Goal: Information Seeking & Learning: Learn about a topic

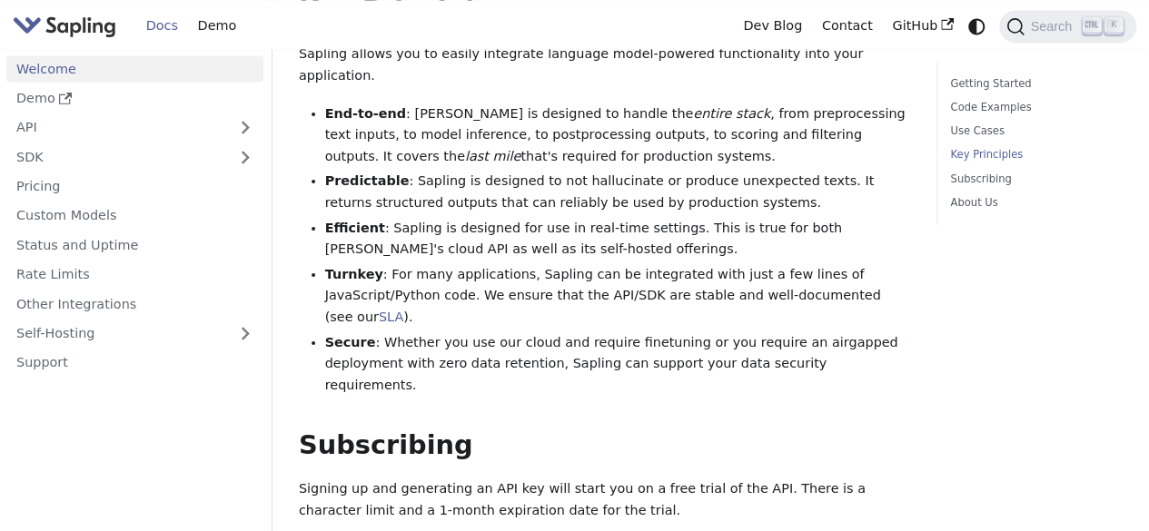
scroll to position [1419, 0]
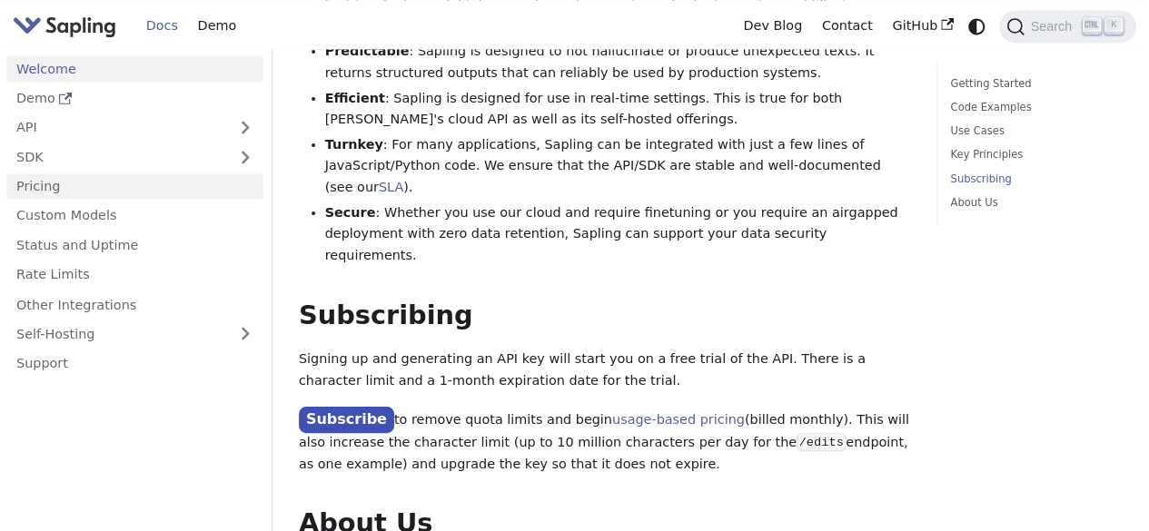
click at [102, 190] on link "Pricing" at bounding box center [134, 186] width 257 height 26
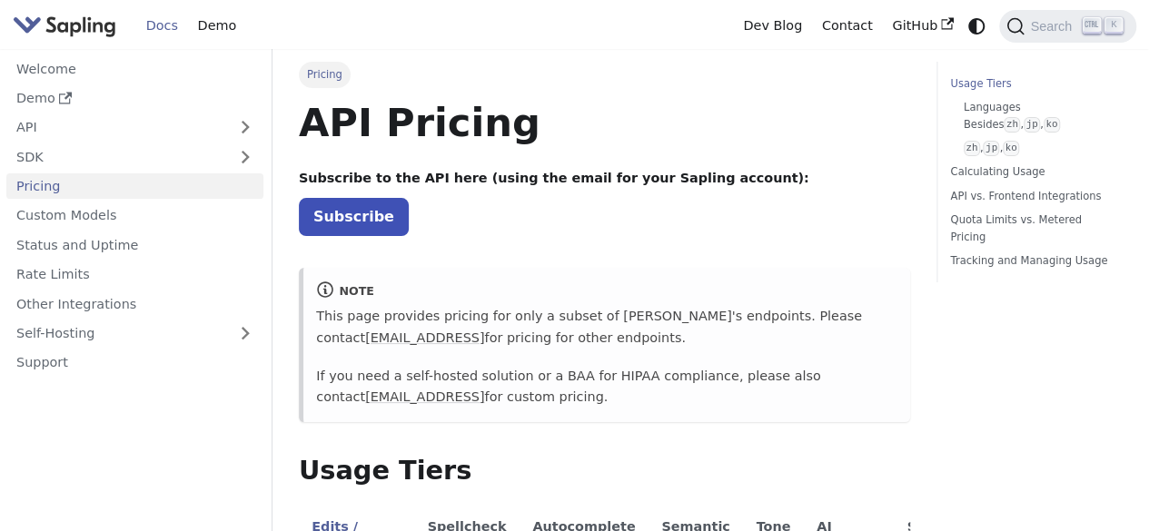
scroll to position [272, 0]
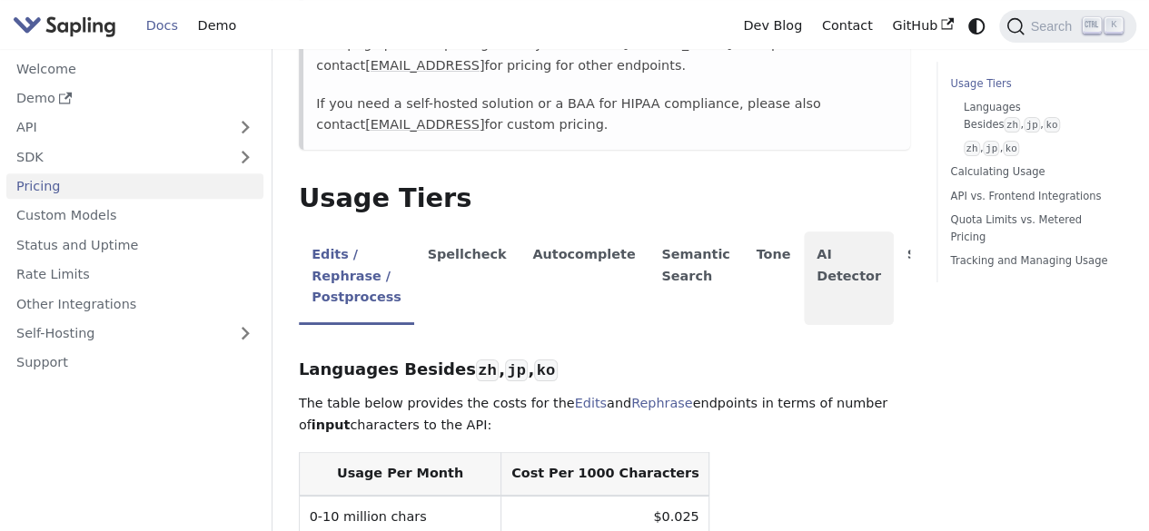
click at [805, 256] on li "AI Detector" at bounding box center [849, 279] width 91 height 94
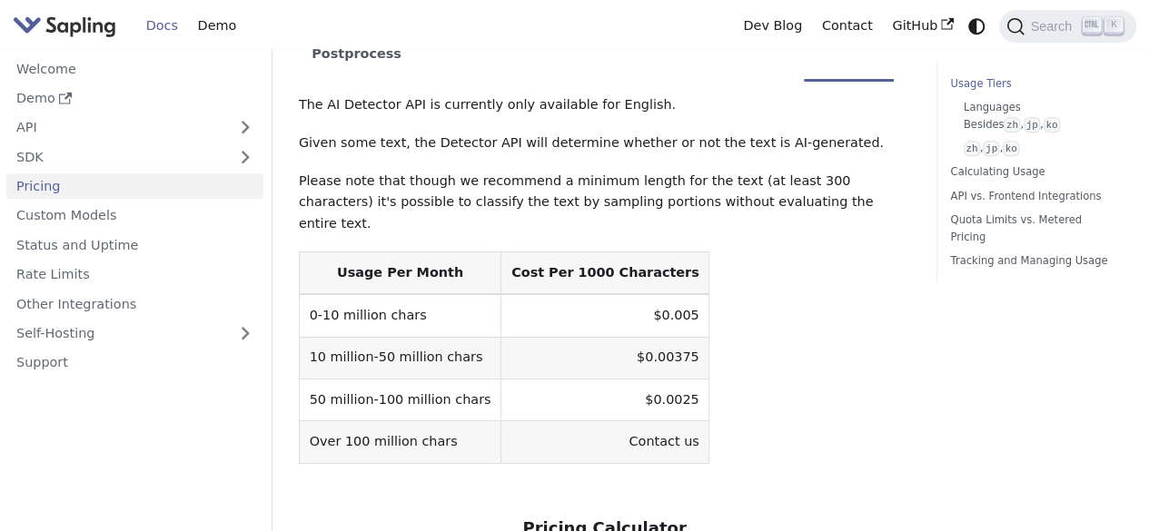
scroll to position [545, 0]
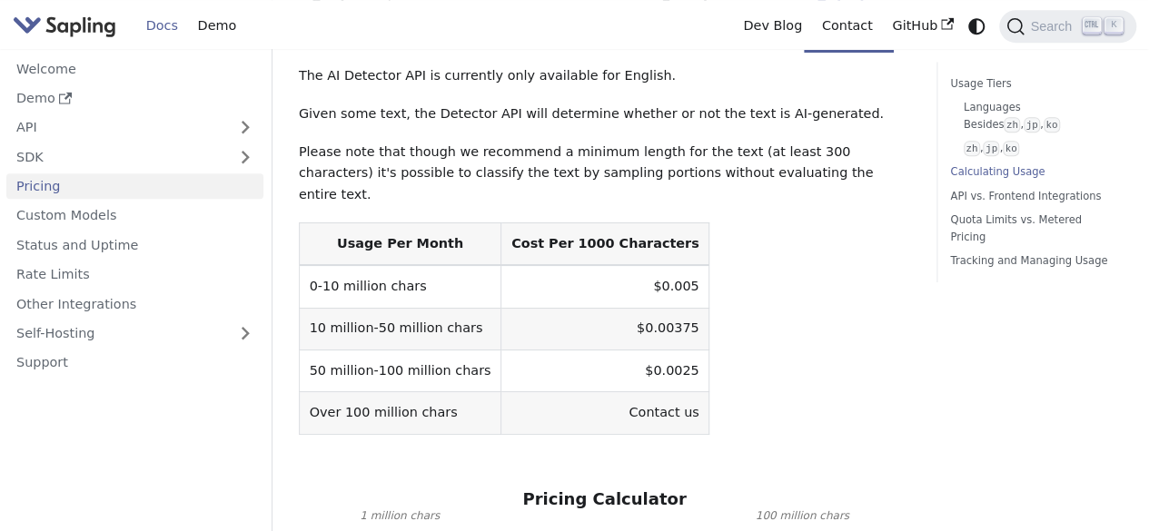
click at [563, 222] on th "Cost Per 1000 Characters" at bounding box center [605, 243] width 208 height 43
click at [606, 265] on td "$0.005" at bounding box center [605, 286] width 208 height 43
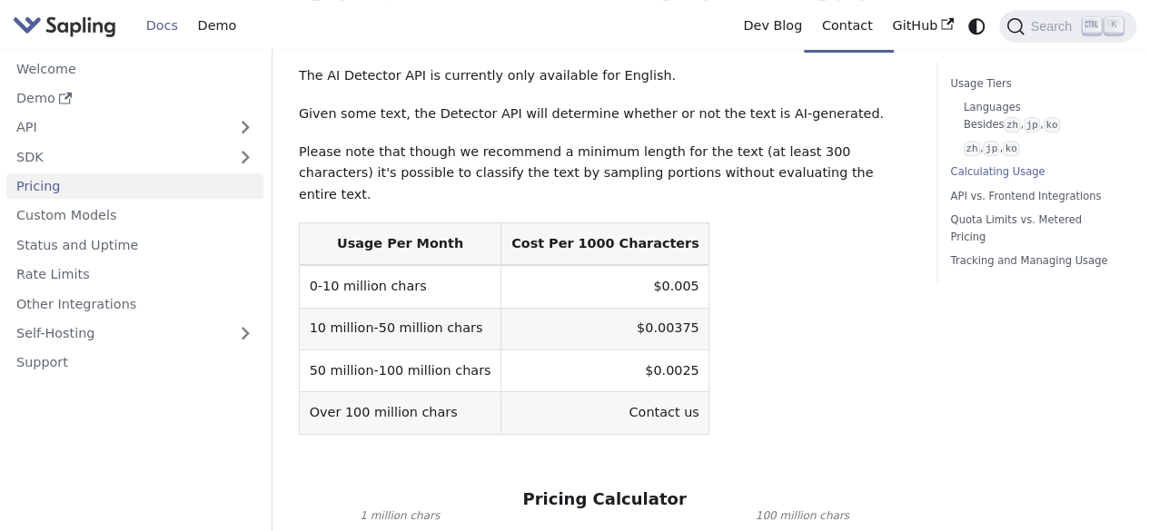
click at [680, 272] on table "Usage Per Month Cost Per 1000 Characters 0-10 million chars $0.005 10 million-5…" at bounding box center [604, 328] width 611 height 212
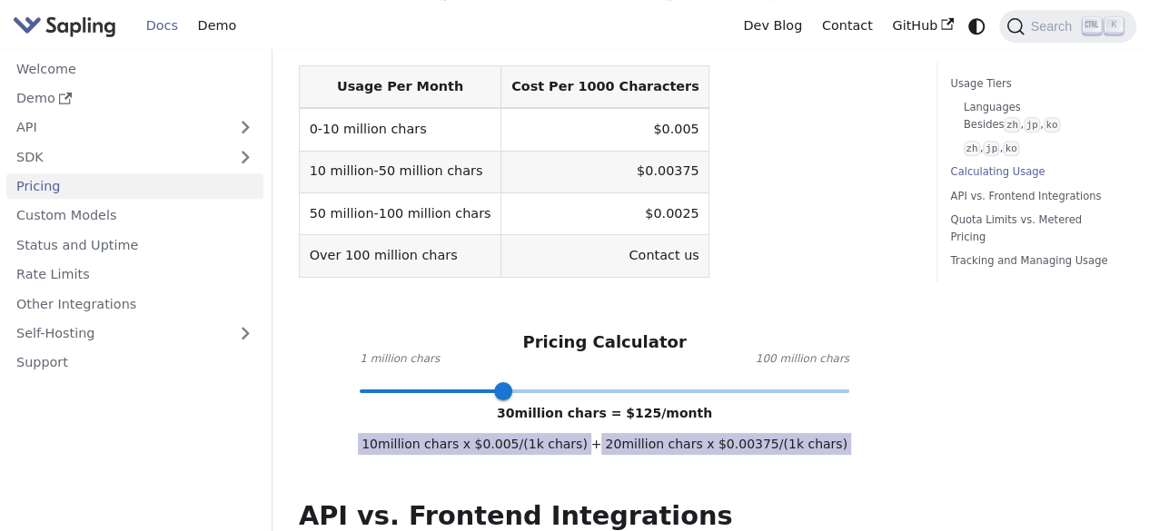
scroll to position [726, 0]
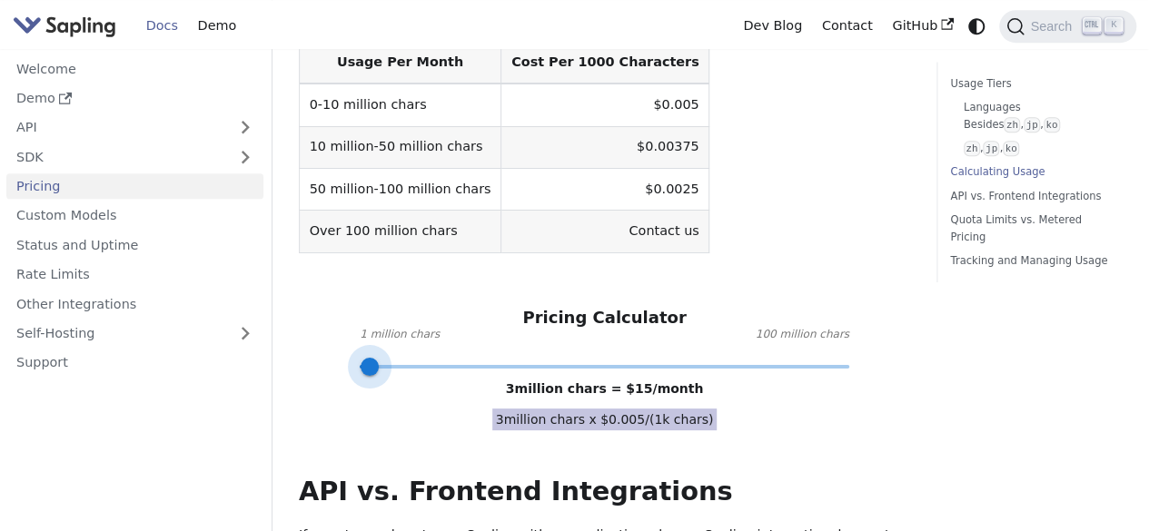
type input "2"
drag, startPoint x: 509, startPoint y: 317, endPoint x: 366, endPoint y: 338, distance: 144.1
click at [366, 358] on span at bounding box center [365, 367] width 18 height 18
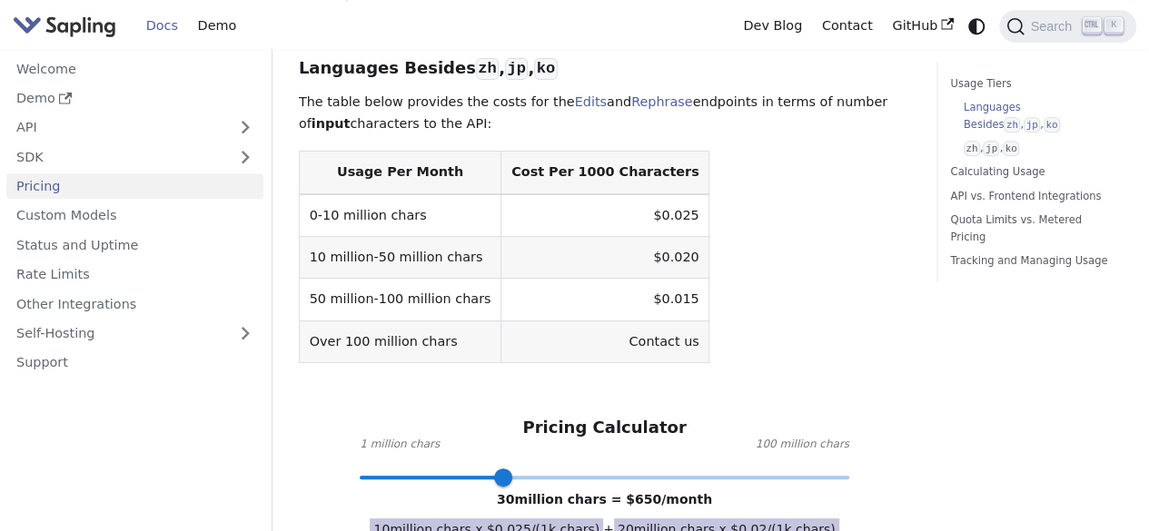
scroll to position [665, 0]
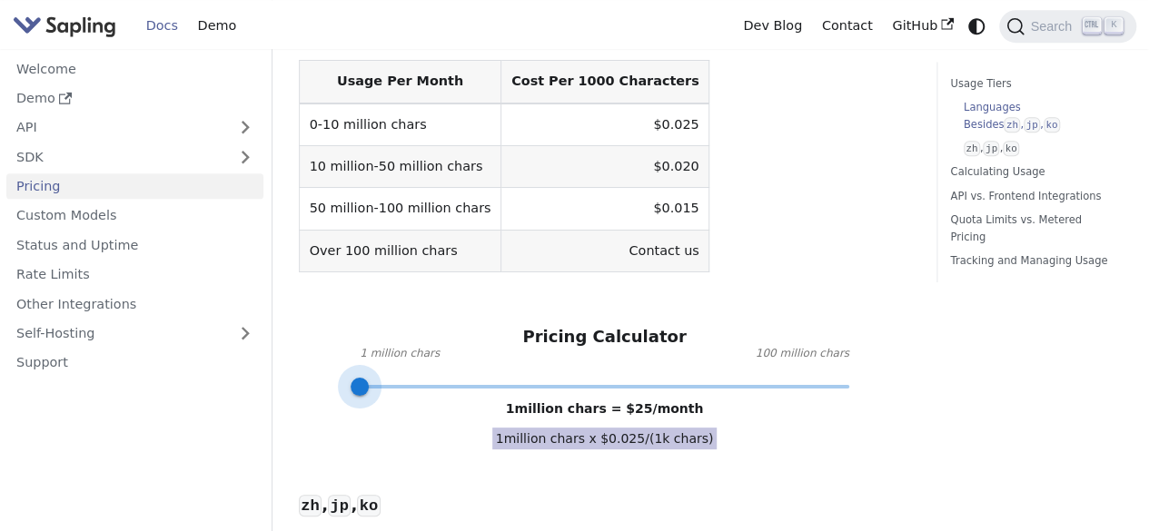
drag, startPoint x: 507, startPoint y: 362, endPoint x: 310, endPoint y: 366, distance: 197.1
type input "1"
drag, startPoint x: 364, startPoint y: 364, endPoint x: 283, endPoint y: 381, distance: 82.5
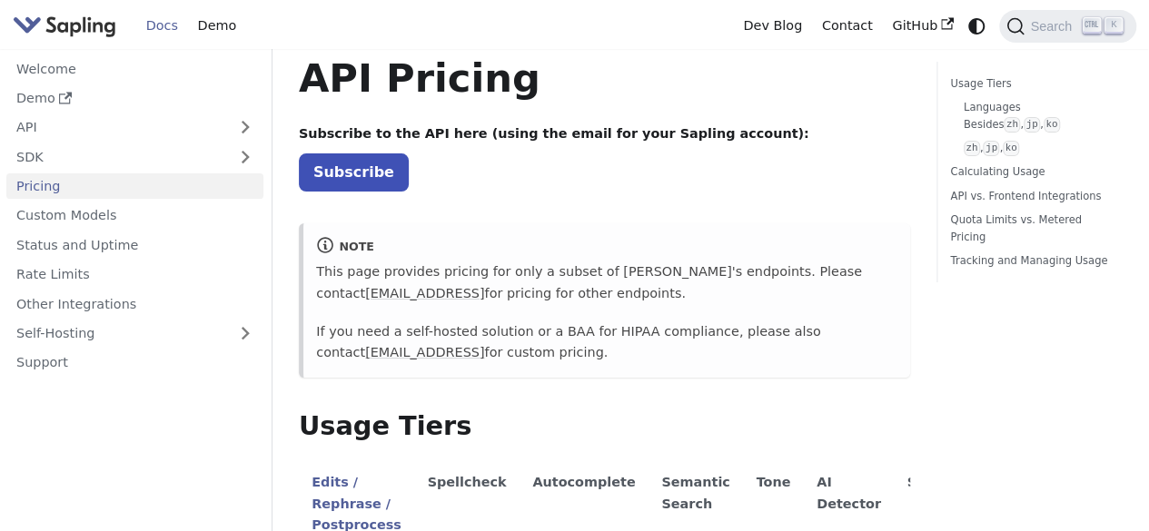
scroll to position [36, 0]
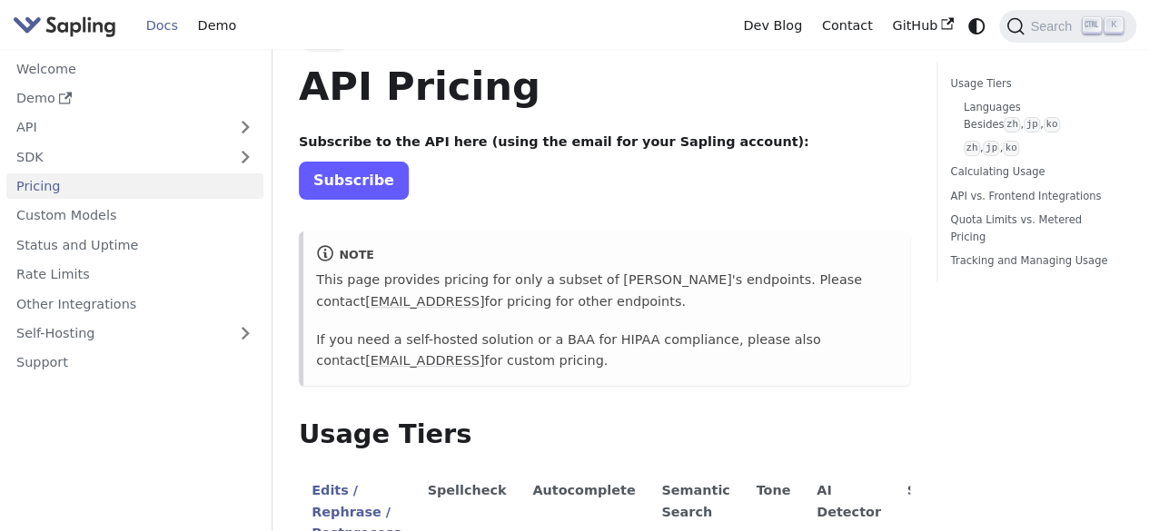
click at [378, 190] on link "Subscribe" at bounding box center [354, 180] width 110 height 37
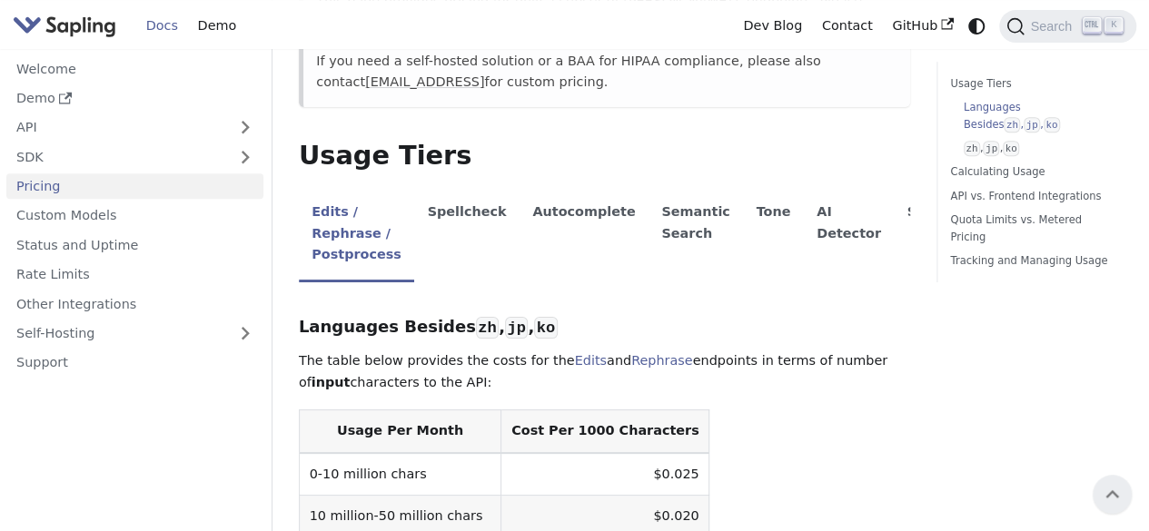
scroll to position [309, 0]
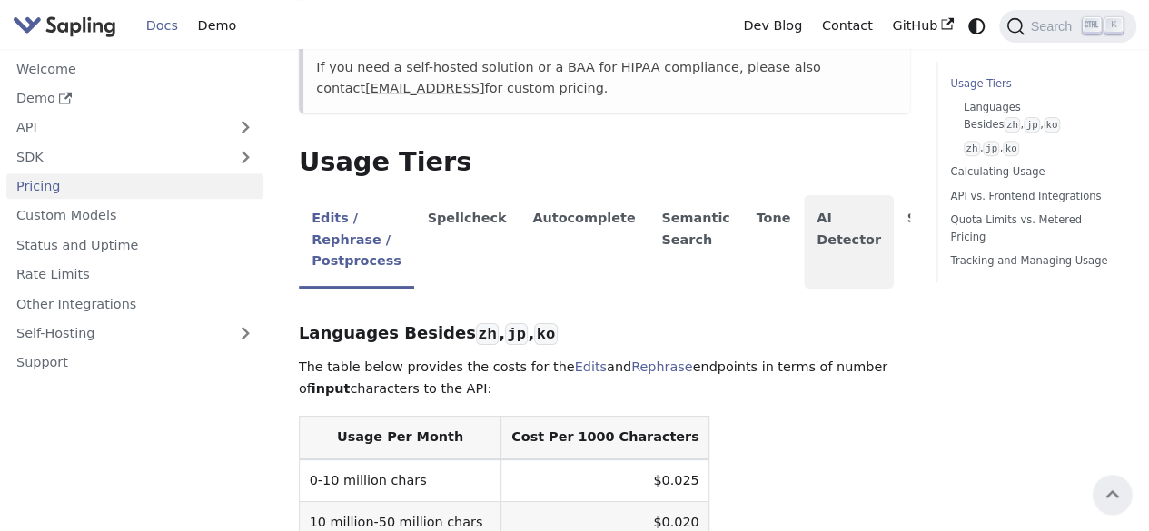
click at [832, 241] on li "AI Detector" at bounding box center [849, 242] width 91 height 94
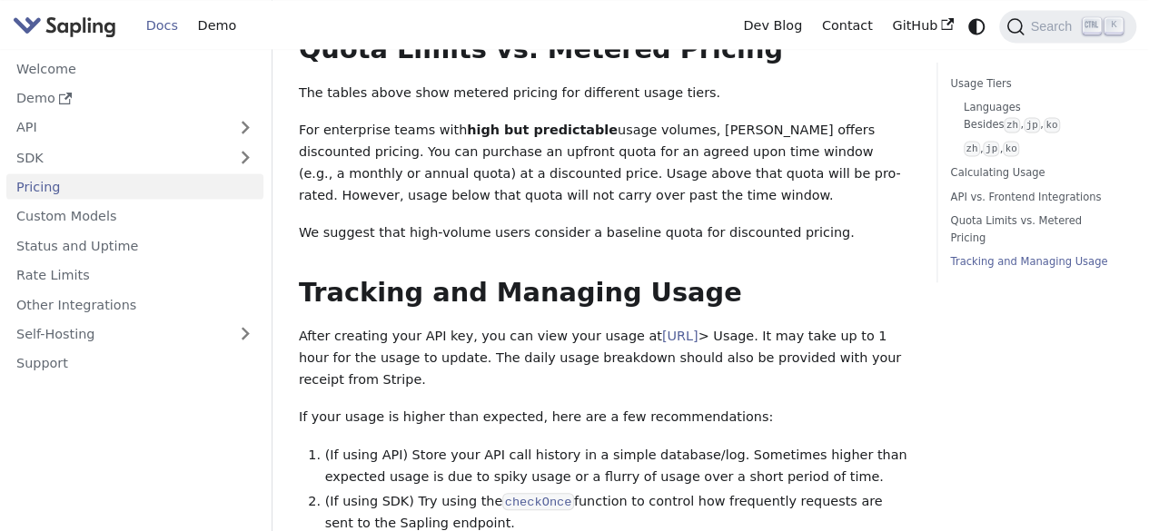
scroll to position [1853, 0]
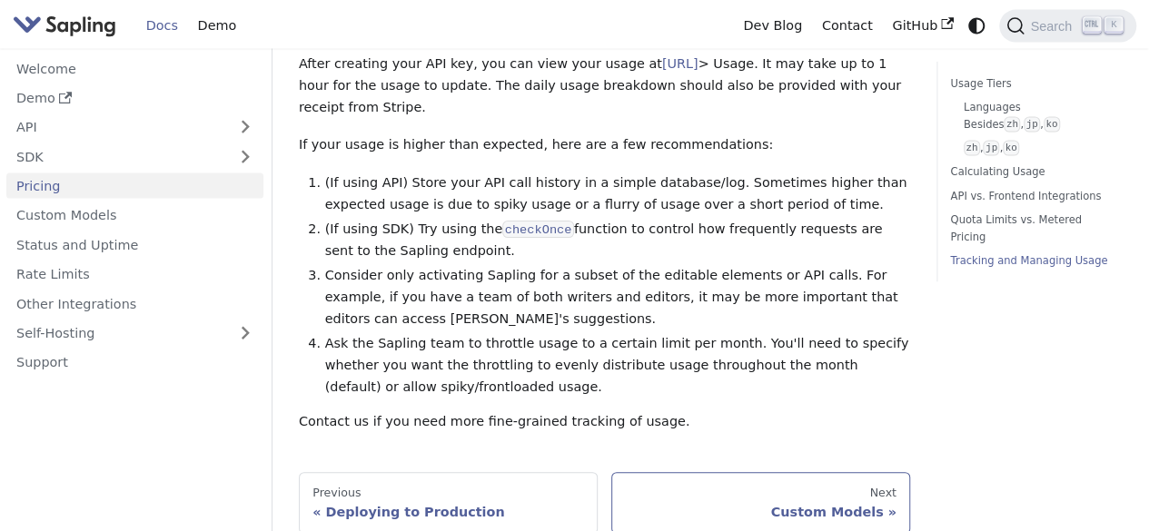
click at [819, 504] on div "Custom Models" at bounding box center [761, 512] width 272 height 16
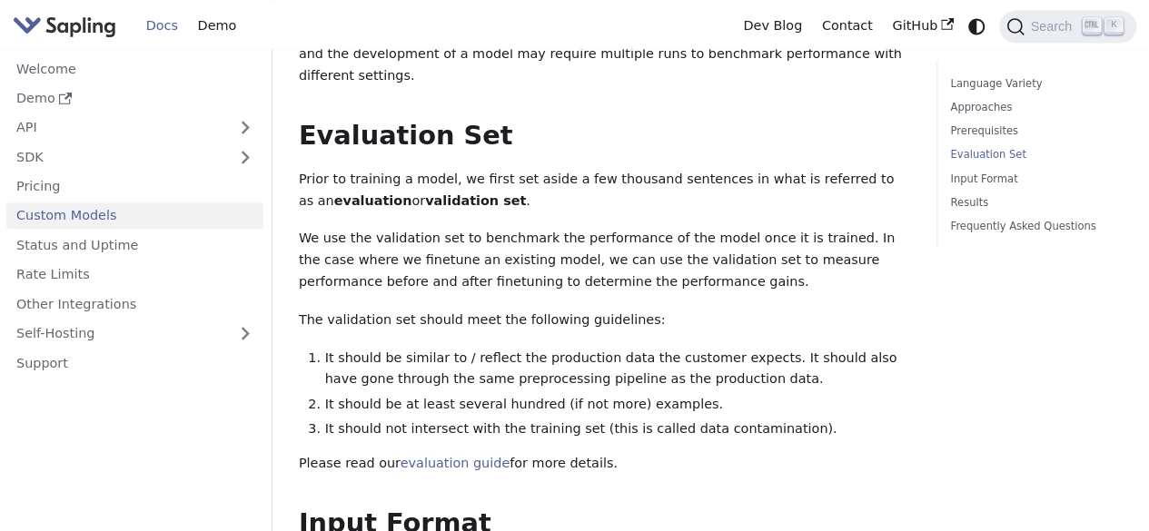
scroll to position [1635, 0]
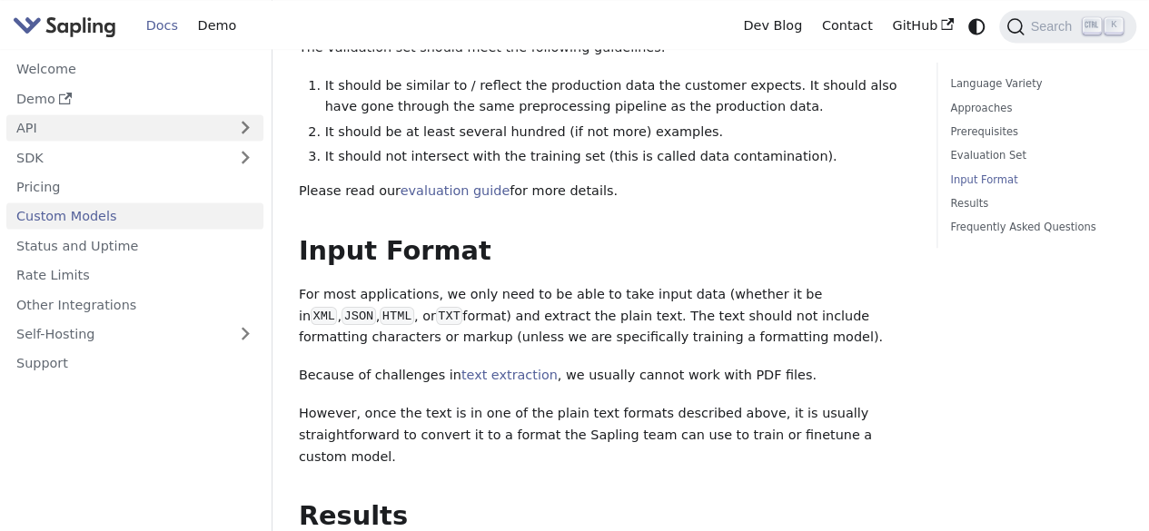
click at [79, 114] on ul "Welcome Demo API SDK Pricing Custom Models Status and Uptime Rate Limits Other …" at bounding box center [134, 215] width 257 height 321
click at [162, 124] on link "API" at bounding box center [116, 127] width 221 height 26
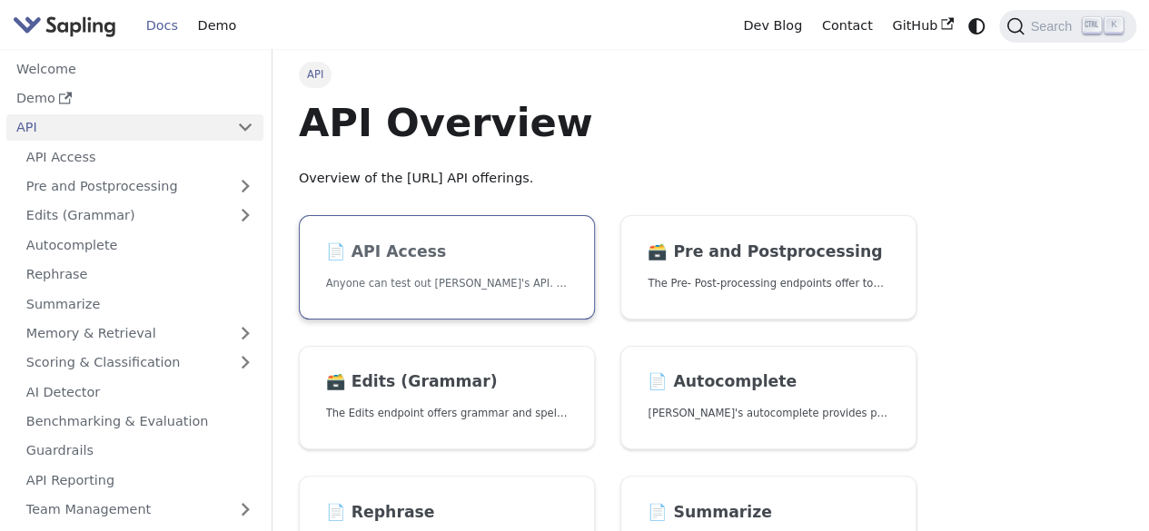
click at [431, 270] on link "📄️ API Access Anyone can test out Sapling's API. To get started with the API, s…" at bounding box center [447, 267] width 296 height 104
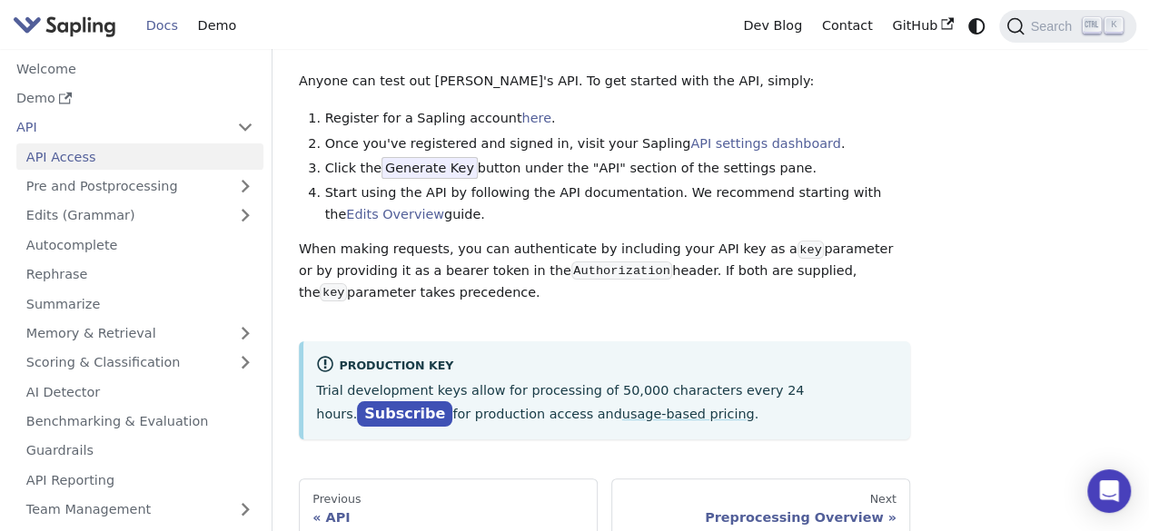
scroll to position [182, 0]
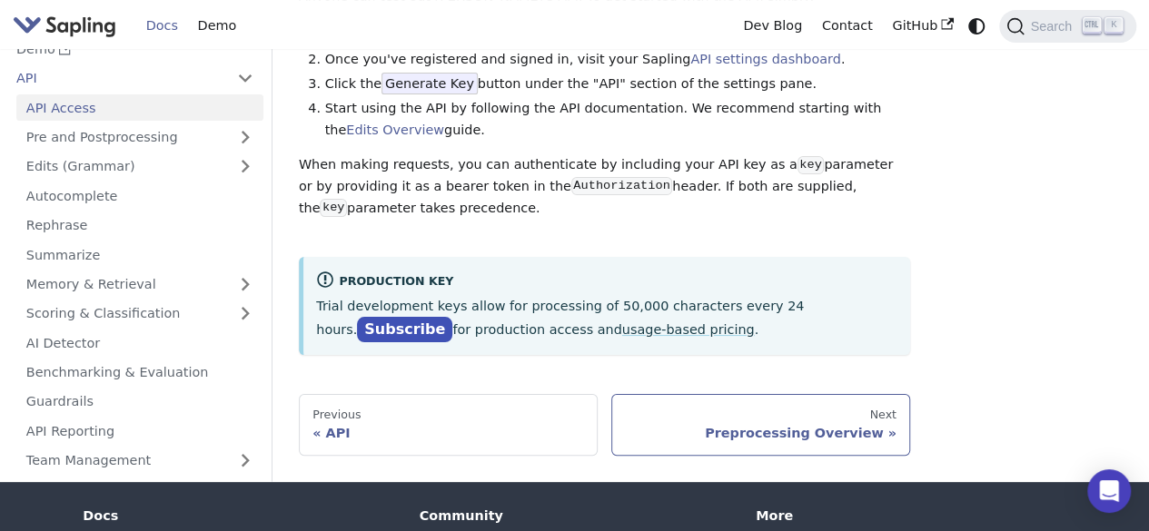
click at [805, 437] on div "Preprocessing Overview" at bounding box center [761, 433] width 272 height 16
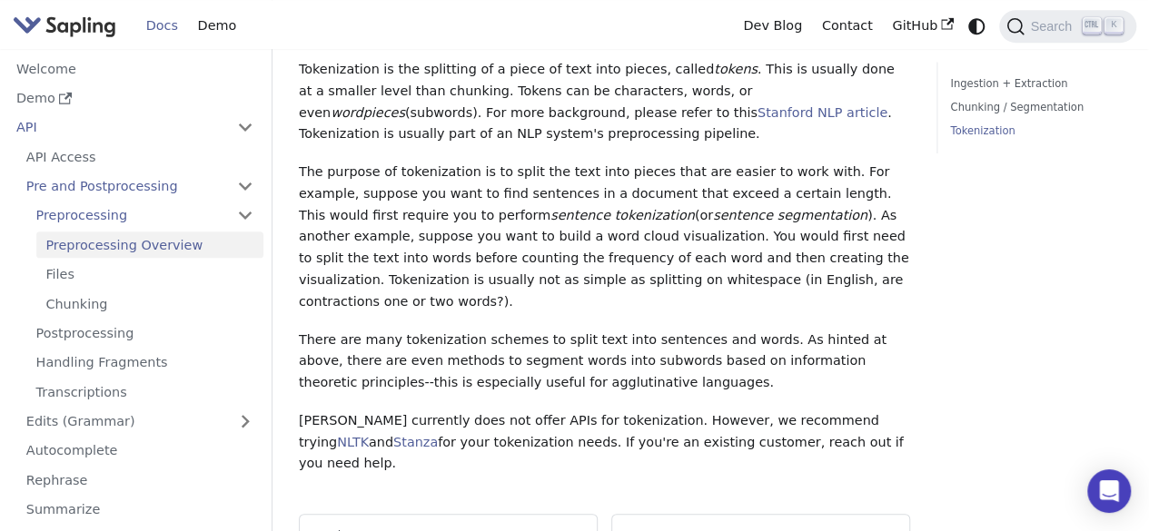
scroll to position [726, 0]
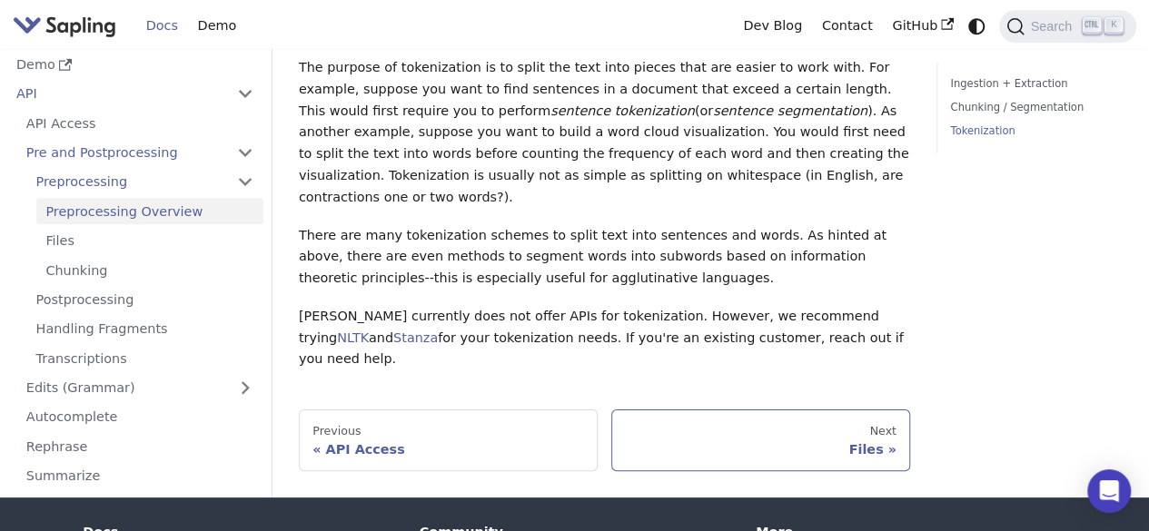
click at [799, 441] on div "Files" at bounding box center [761, 449] width 272 height 16
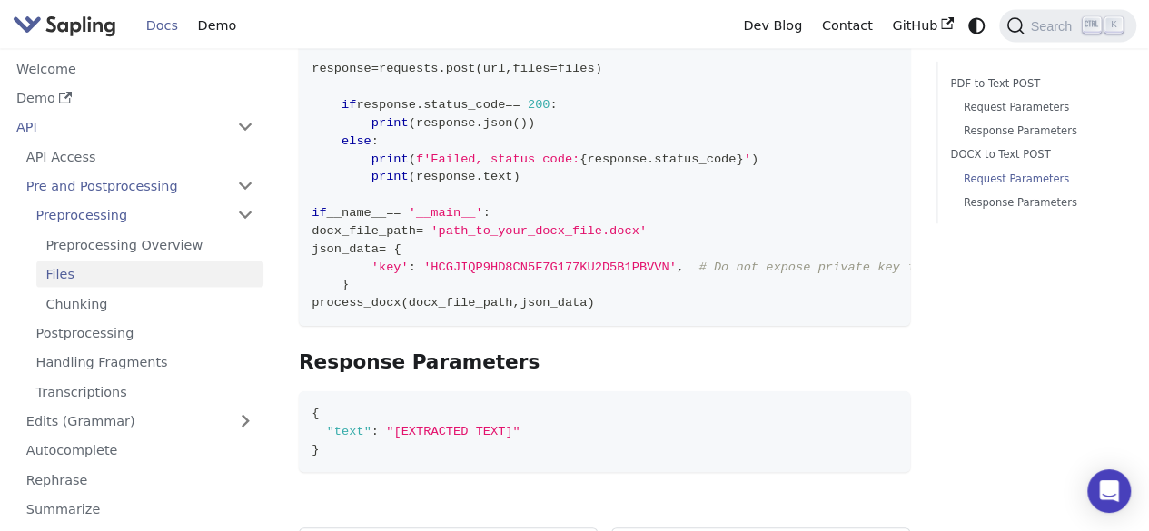
scroll to position [2029, 0]
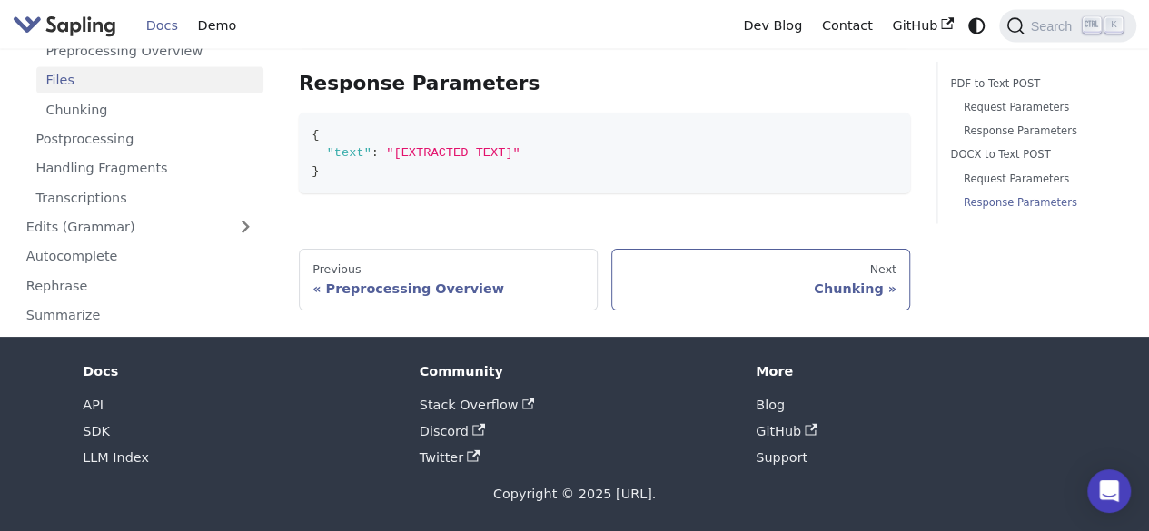
click at [845, 281] on div "Chunking" at bounding box center [761, 289] width 272 height 16
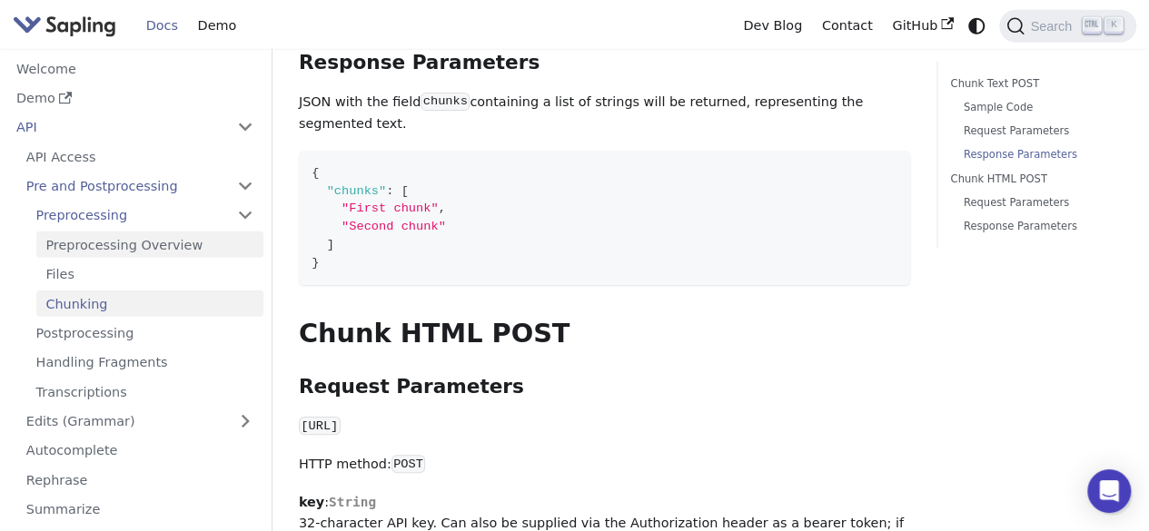
scroll to position [2270, 0]
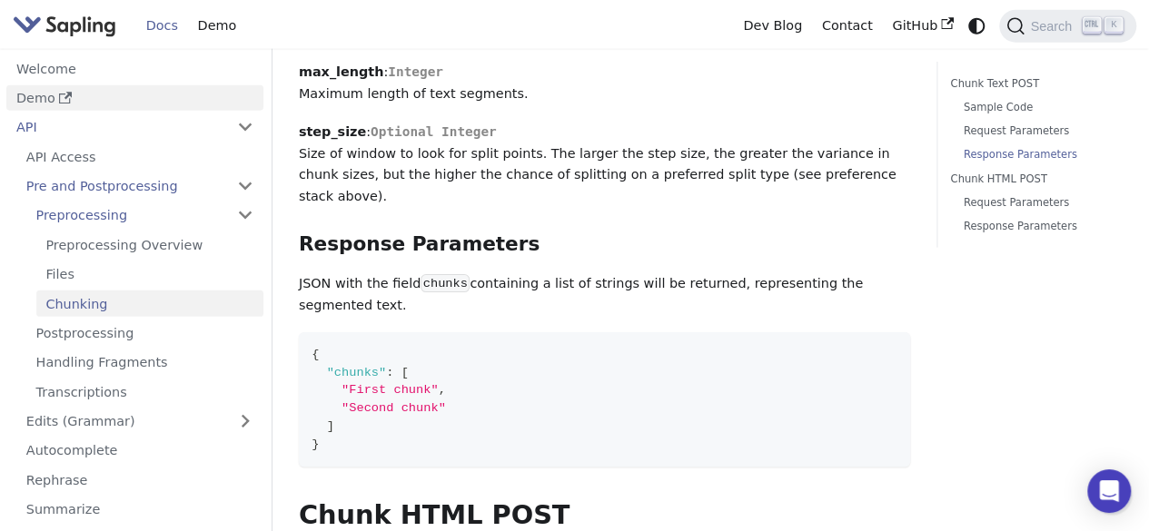
click at [28, 105] on link "Demo" at bounding box center [134, 98] width 257 height 26
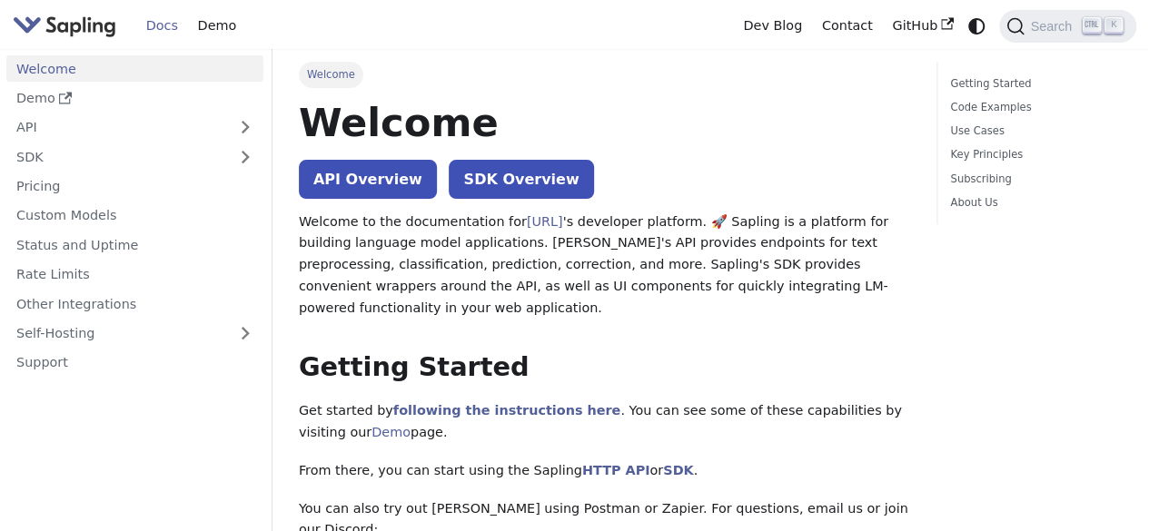
click at [91, 123] on link "API" at bounding box center [116, 127] width 221 height 26
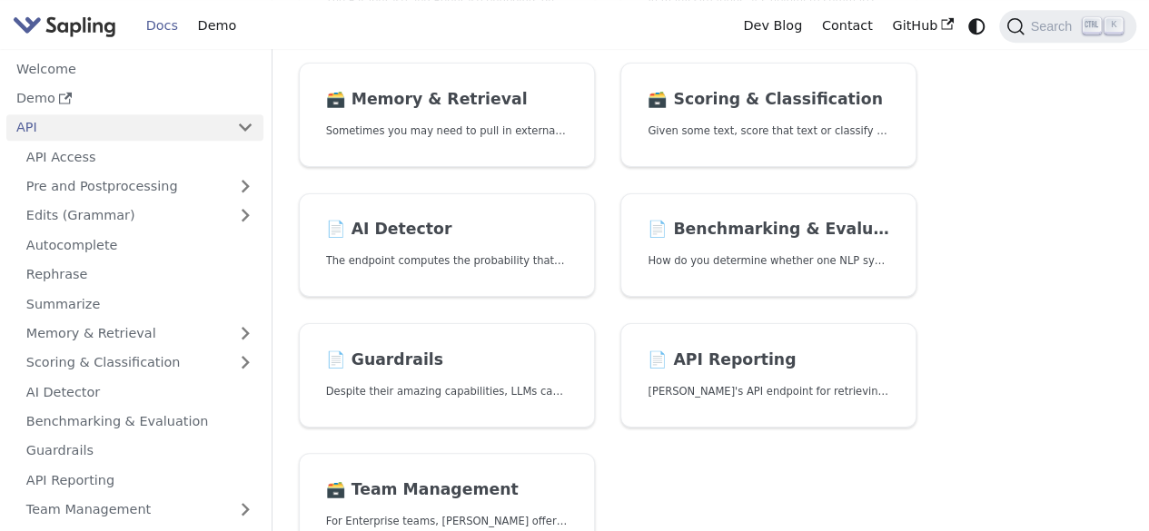
scroll to position [545, 0]
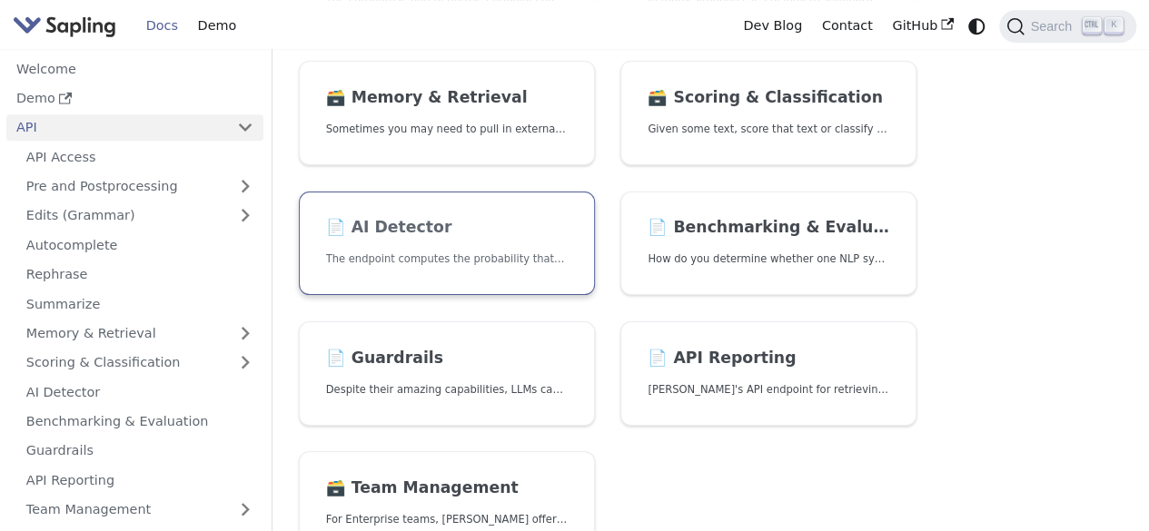
click at [432, 227] on h2 "📄️ AI Detector" at bounding box center [447, 228] width 242 height 20
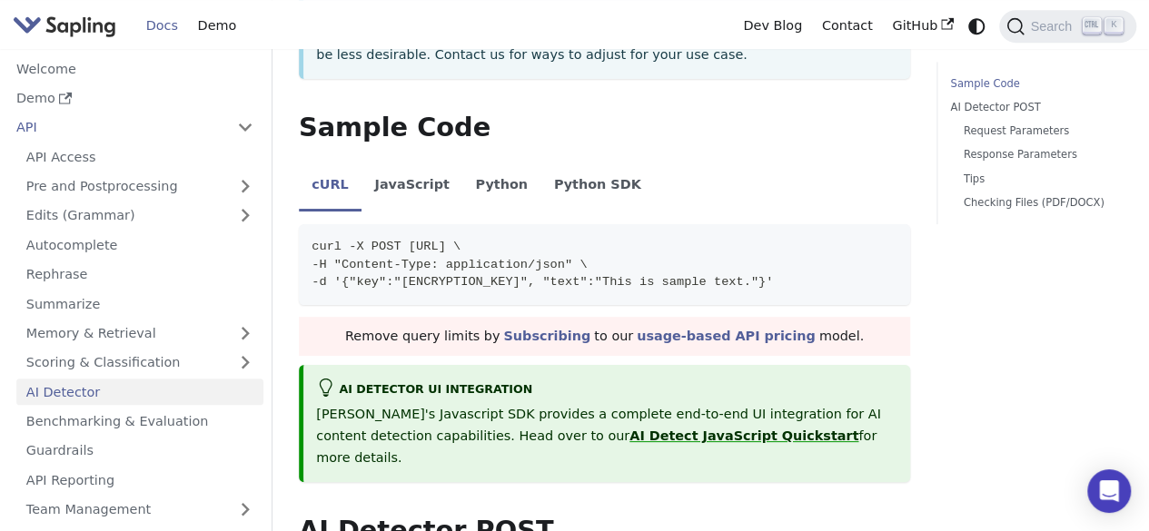
scroll to position [454, 0]
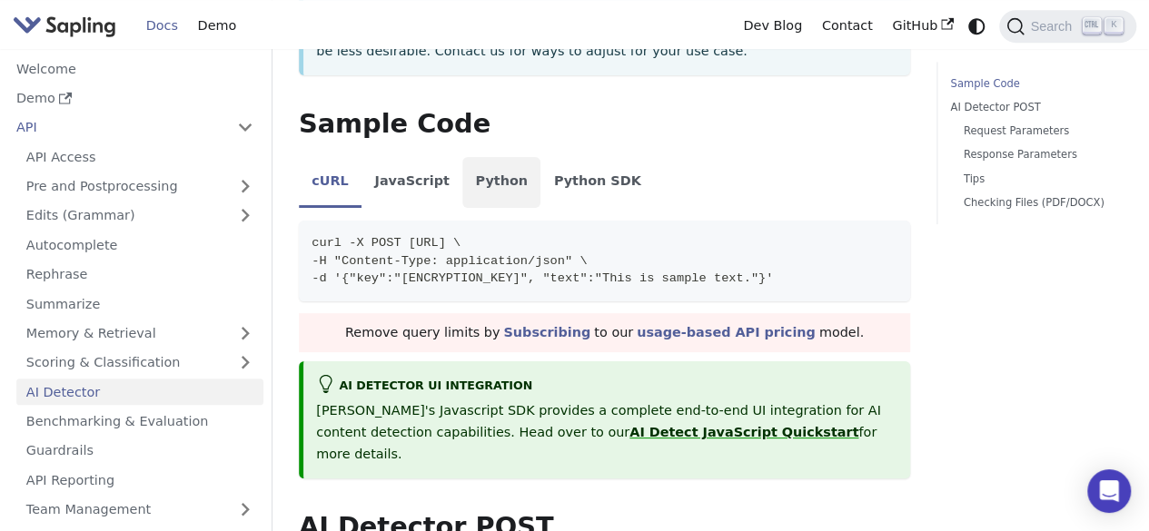
click at [511, 157] on li "Python" at bounding box center [501, 182] width 78 height 51
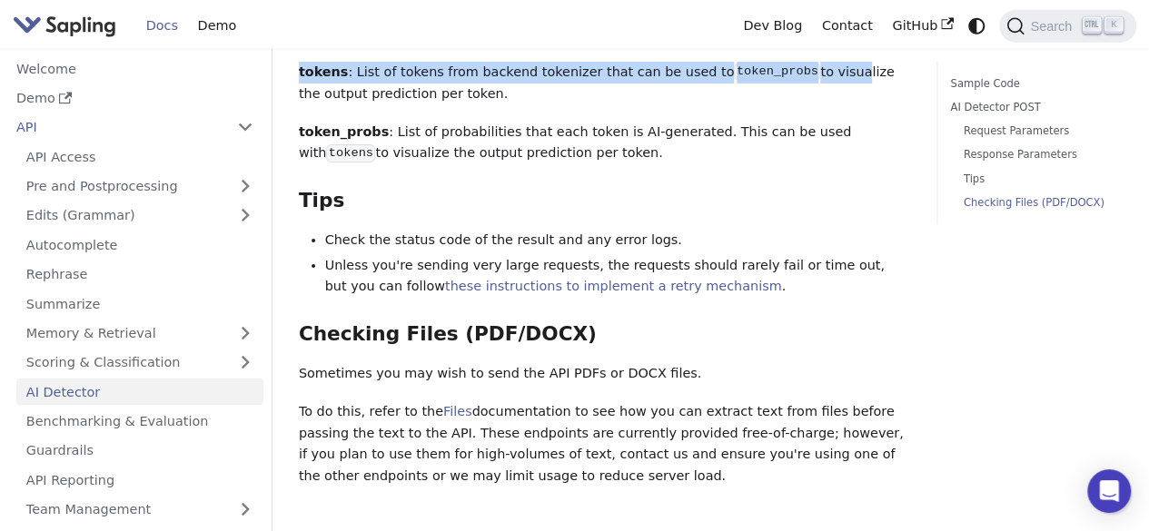
scroll to position [2548, 0]
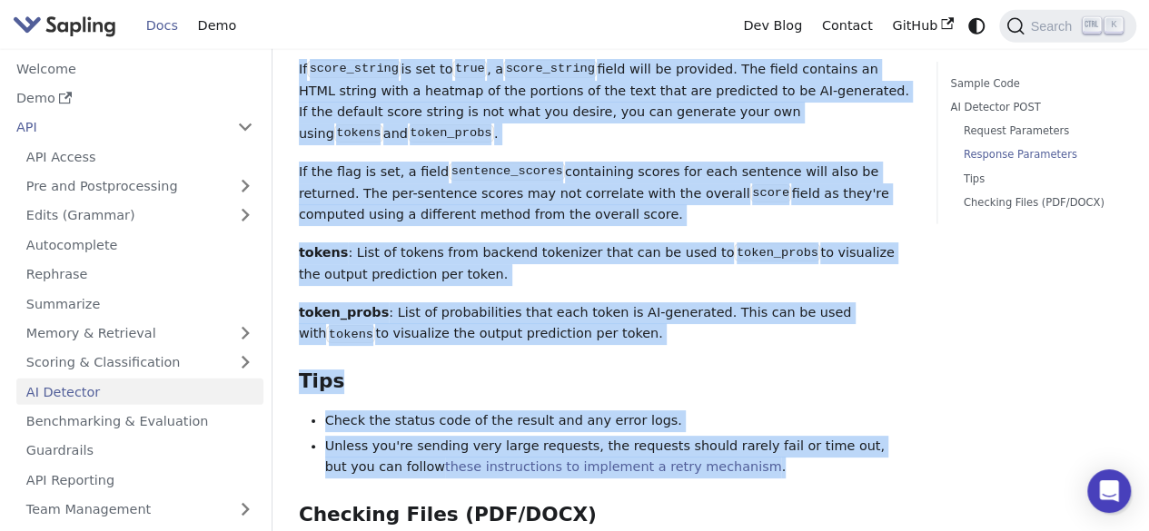
drag, startPoint x: 293, startPoint y: 373, endPoint x: 785, endPoint y: 393, distance: 491.7
copy div "import requests from pprint import pprint response = requests . post ( "[URL]" …"
click at [657, 242] on p "tokens : List of tokens from backend tokenizer that can be used to token_probs …" at bounding box center [604, 264] width 611 height 44
